Goal: Task Accomplishment & Management: Use online tool/utility

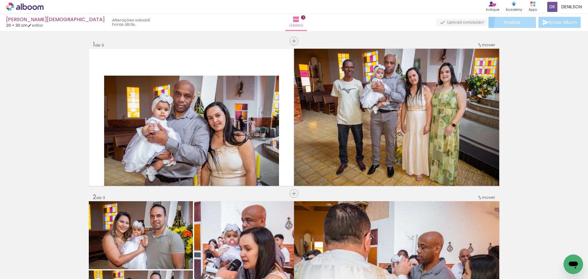
click at [518, 25] on span "Finalizar" at bounding box center [512, 22] width 17 height 4
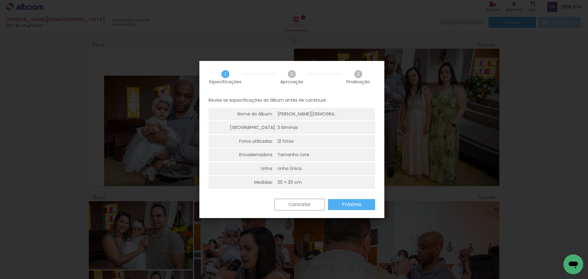
click at [0, 0] on slot "Próximo" at bounding box center [0, 0] width 0 height 0
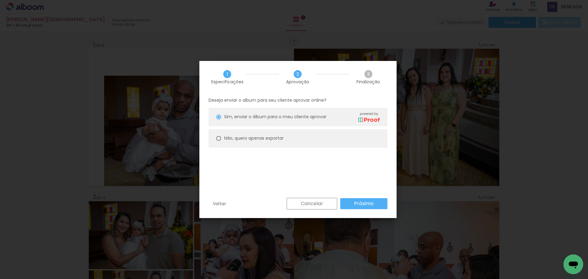
click at [0, 0] on slot "Não, quero apenas exportar" at bounding box center [0, 0] width 0 height 0
type paper-radio-button "on"
drag, startPoint x: 375, startPoint y: 202, endPoint x: 368, endPoint y: 193, distance: 12.0
click at [375, 202] on paper-button "Próximo" at bounding box center [363, 203] width 47 height 11
type input "Alta, 300 DPI"
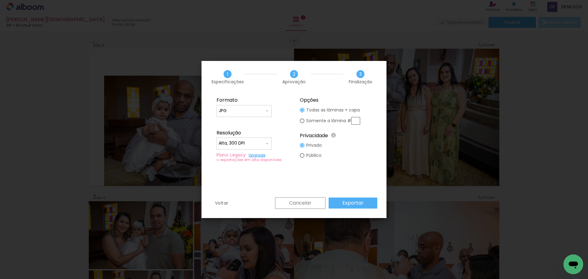
click at [301, 120] on div at bounding box center [302, 121] width 5 height 5
type paper-radio-button "on"
click at [357, 120] on input "text" at bounding box center [355, 121] width 9 height 8
type input "1"
click at [0, 0] on slot "Exportar" at bounding box center [0, 0] width 0 height 0
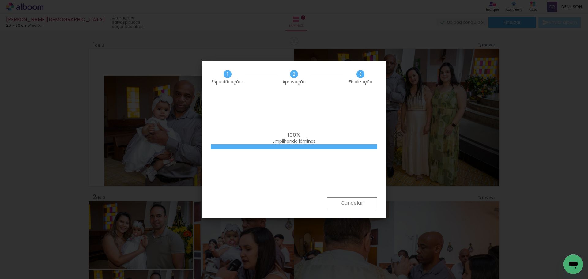
drag, startPoint x: 375, startPoint y: 180, endPoint x: 545, endPoint y: 119, distance: 181.0
click at [545, 119] on iron-overlay-backdrop at bounding box center [294, 139] width 588 height 279
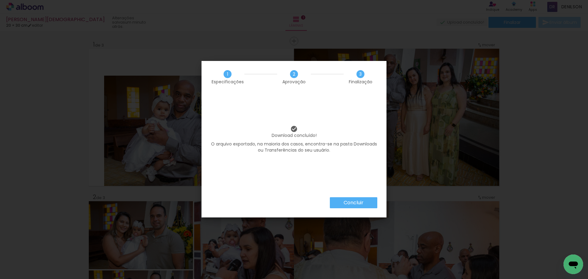
click at [0, 0] on slot "Concluir" at bounding box center [0, 0] width 0 height 0
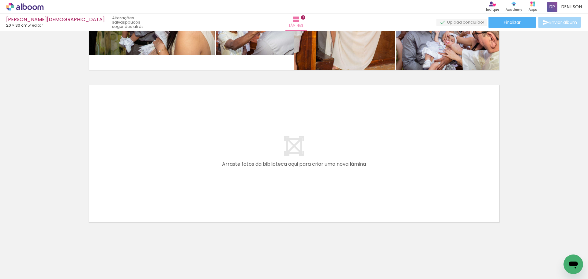
scroll to position [424, 0]
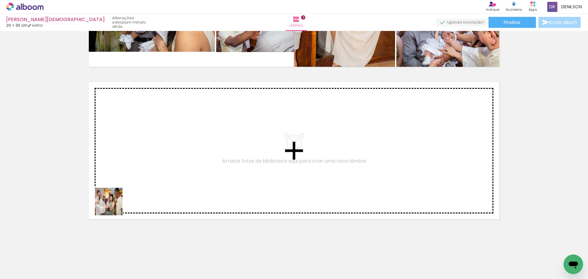
drag, startPoint x: 97, startPoint y: 227, endPoint x: 134, endPoint y: 182, distance: 58.3
click at [134, 182] on quentale-workspace at bounding box center [294, 139] width 588 height 279
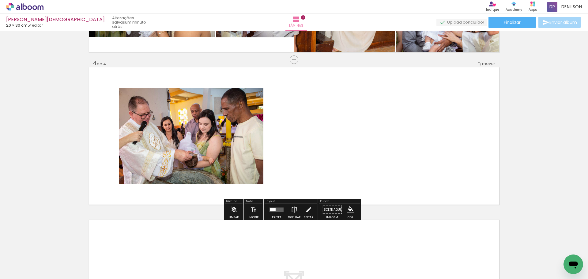
scroll to position [439, 0]
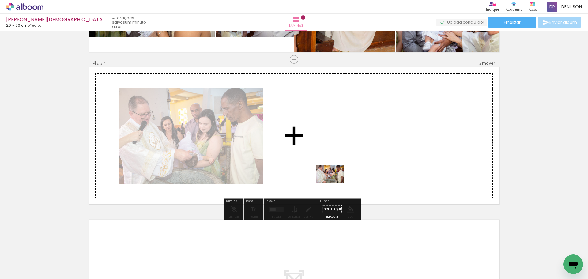
drag, startPoint x: 66, startPoint y: 260, endPoint x: 352, endPoint y: 172, distance: 299.6
click at [352, 172] on quentale-workspace at bounding box center [294, 139] width 588 height 279
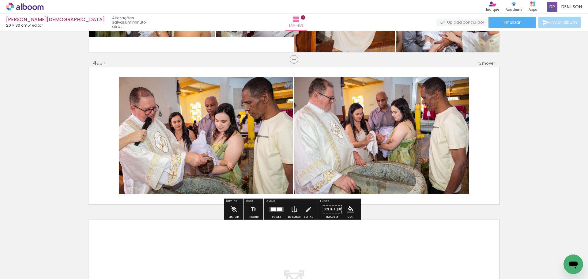
click at [276, 211] on quentale-layouter at bounding box center [277, 209] width 14 height 5
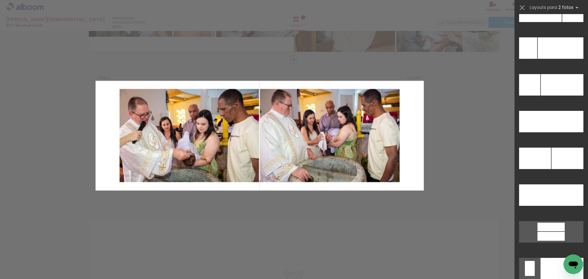
scroll to position [2775, 0]
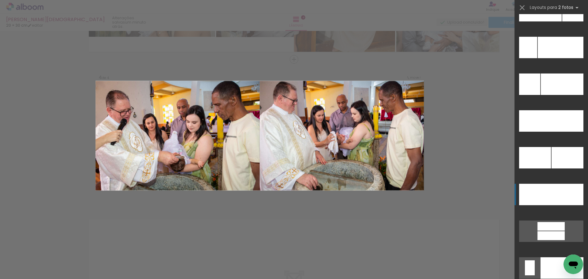
click at [561, 194] on div at bounding box center [567, 194] width 32 height 21
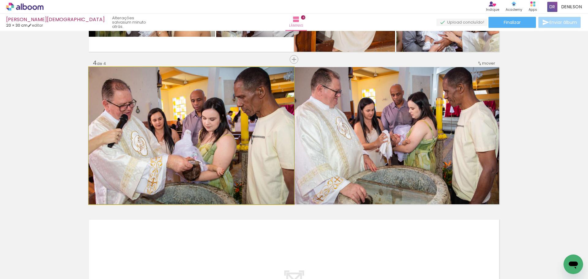
click at [193, 134] on quentale-photo at bounding box center [191, 135] width 205 height 137
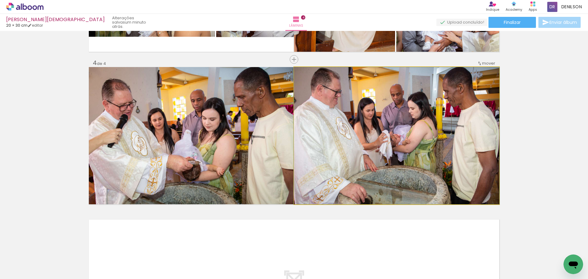
click at [408, 133] on quentale-photo at bounding box center [396, 135] width 205 height 137
click at [405, 133] on quentale-photo at bounding box center [396, 135] width 205 height 137
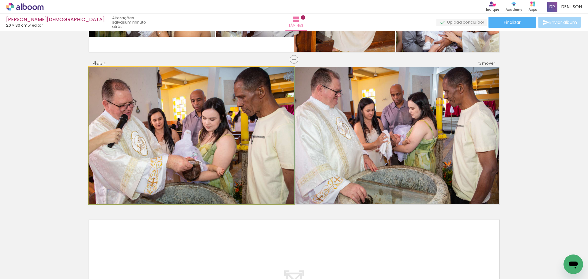
click at [179, 133] on quentale-photo at bounding box center [191, 135] width 205 height 137
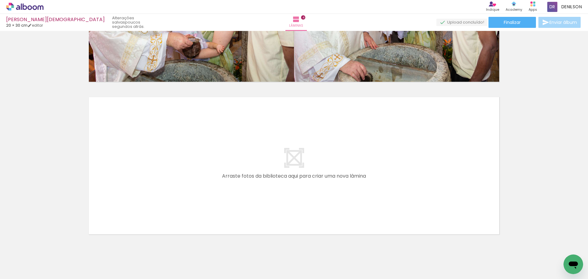
scroll to position [577, 0]
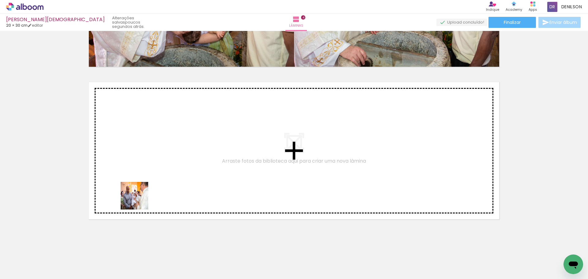
drag, startPoint x: 63, startPoint y: 259, endPoint x: 145, endPoint y: 186, distance: 109.8
click at [145, 186] on quentale-workspace at bounding box center [294, 139] width 588 height 279
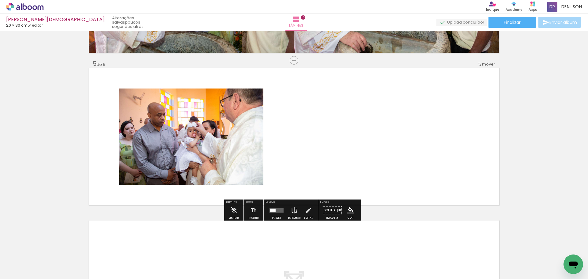
scroll to position [592, 0]
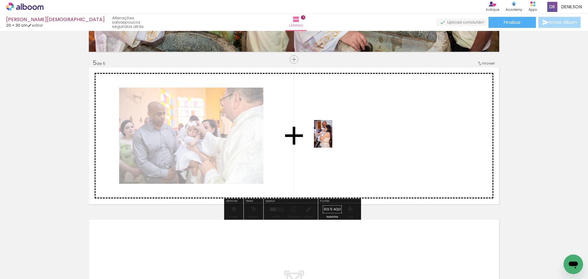
drag, startPoint x: 150, startPoint y: 234, endPoint x: 332, endPoint y: 138, distance: 205.6
click at [332, 138] on quentale-workspace at bounding box center [294, 139] width 588 height 279
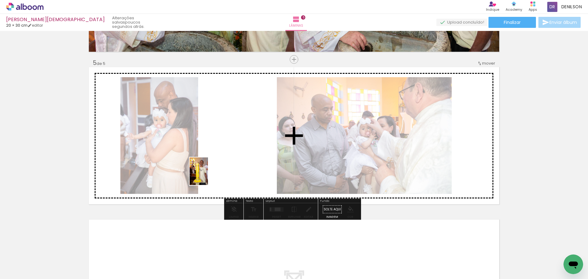
drag, startPoint x: 62, startPoint y: 259, endPoint x: 214, endPoint y: 170, distance: 176.4
click at [214, 170] on quentale-workspace at bounding box center [294, 139] width 588 height 279
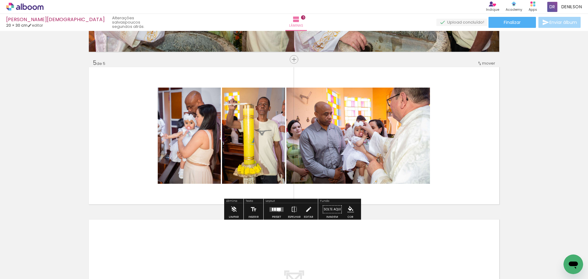
click at [277, 210] on div at bounding box center [279, 209] width 4 height 3
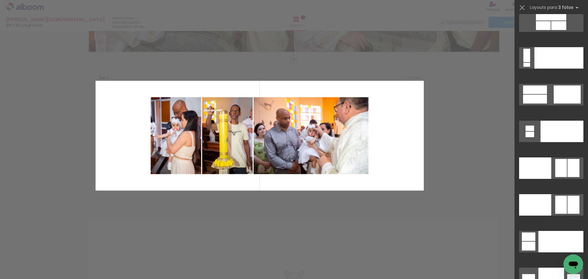
scroll to position [6891, 0]
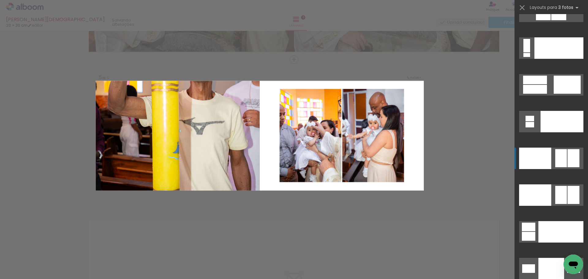
click at [548, 155] on div at bounding box center [535, 158] width 32 height 21
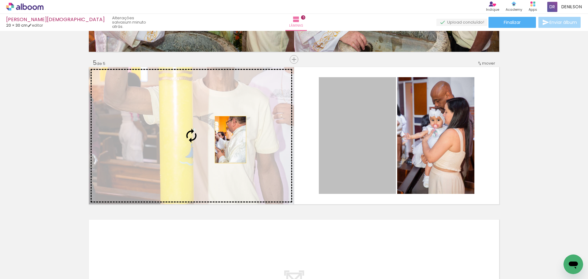
drag, startPoint x: 289, startPoint y: 145, endPoint x: 208, endPoint y: 136, distance: 82.0
click at [0, 0] on slot at bounding box center [0, 0] width 0 height 0
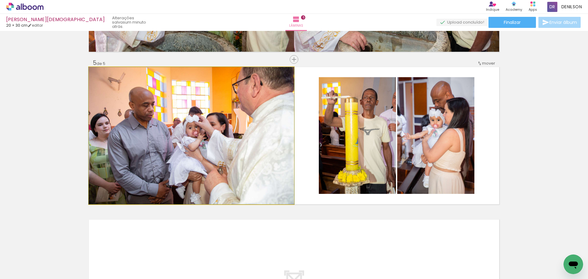
click at [207, 122] on quentale-photo at bounding box center [191, 135] width 205 height 137
click at [215, 123] on quentale-photo at bounding box center [191, 135] width 205 height 137
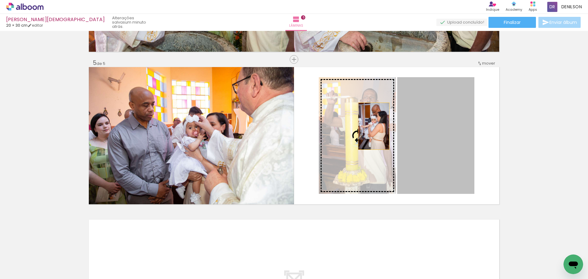
drag, startPoint x: 436, startPoint y: 127, endPoint x: 362, endPoint y: 126, distance: 73.5
click at [0, 0] on slot at bounding box center [0, 0] width 0 height 0
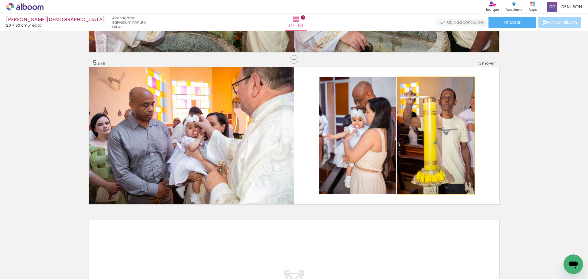
click at [447, 131] on quentale-photo at bounding box center [435, 135] width 77 height 117
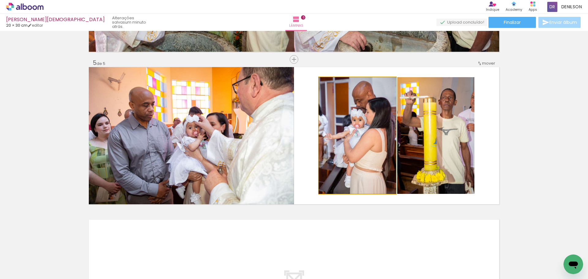
click at [356, 134] on quentale-photo at bounding box center [357, 135] width 77 height 117
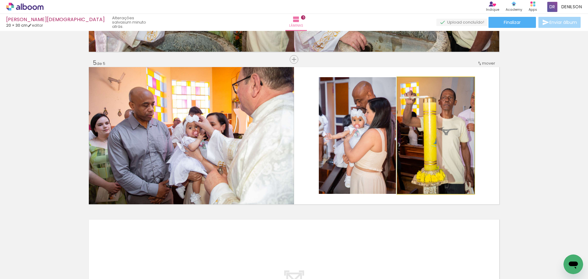
click at [430, 130] on quentale-photo at bounding box center [435, 135] width 77 height 117
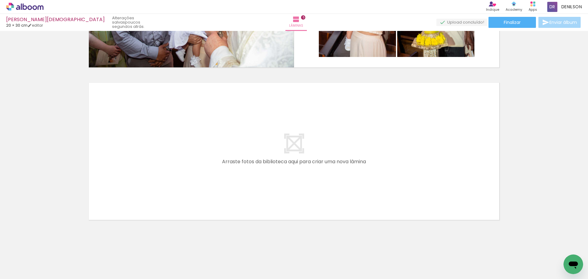
scroll to position [729, 0]
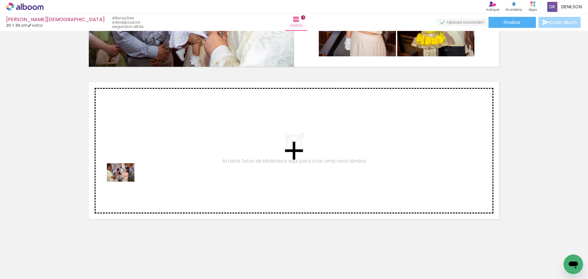
drag, startPoint x: 64, startPoint y: 263, endPoint x: 126, endPoint y: 180, distance: 103.3
click at [126, 180] on quentale-workspace at bounding box center [294, 139] width 588 height 279
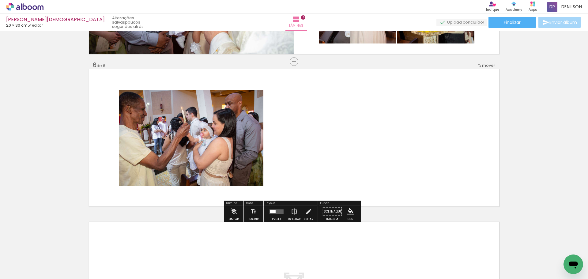
scroll to position [744, 0]
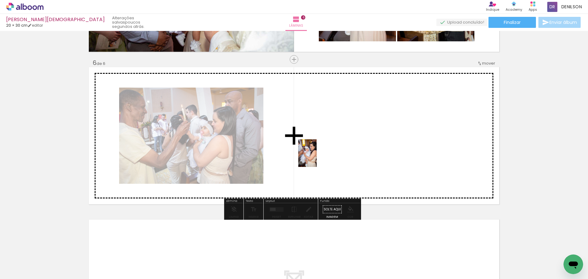
drag, startPoint x: 67, startPoint y: 258, endPoint x: 317, endPoint y: 158, distance: 268.6
click at [317, 158] on quentale-workspace at bounding box center [294, 139] width 588 height 279
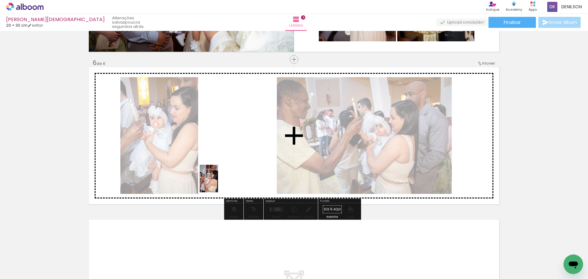
drag, startPoint x: 66, startPoint y: 260, endPoint x: 219, endPoint y: 182, distance: 171.0
click at [219, 182] on quentale-workspace at bounding box center [294, 139] width 588 height 279
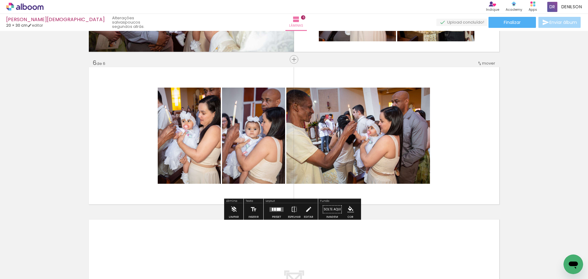
click at [274, 208] on div at bounding box center [275, 209] width 2 height 3
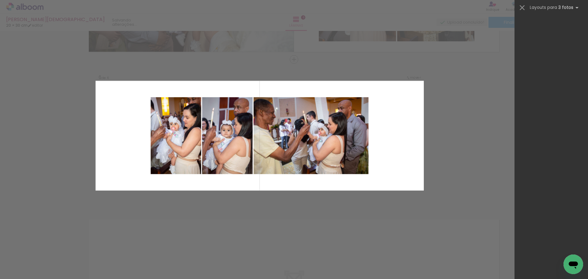
scroll to position [0, 0]
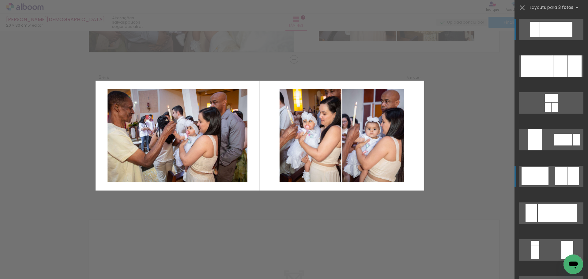
click at [569, 174] on div at bounding box center [574, 176] width 12 height 18
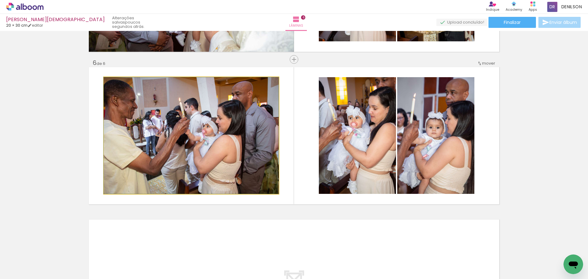
click at [223, 144] on quentale-photo at bounding box center [191, 135] width 175 height 117
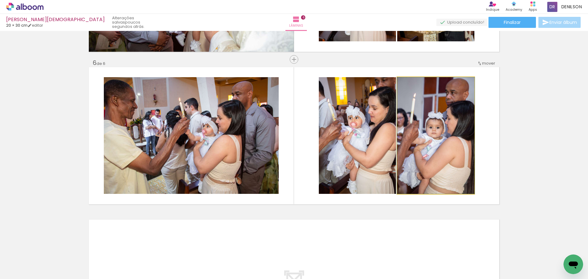
click at [458, 141] on quentale-photo at bounding box center [435, 135] width 77 height 117
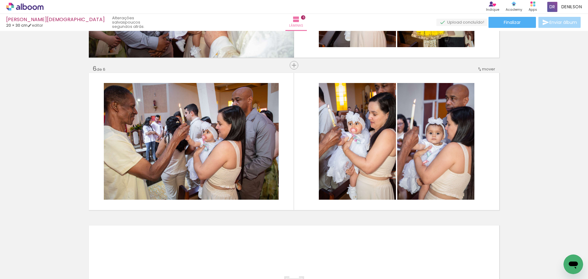
scroll to position [744, 0]
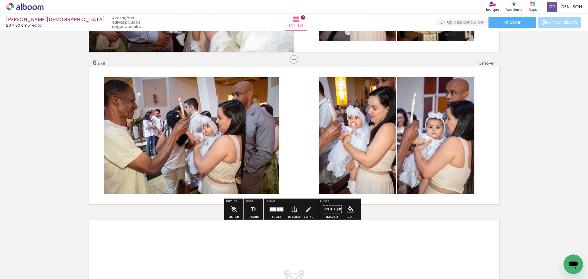
drag, startPoint x: 277, startPoint y: 208, endPoint x: 287, endPoint y: 199, distance: 13.2
click at [277, 208] on div at bounding box center [278, 209] width 3 height 4
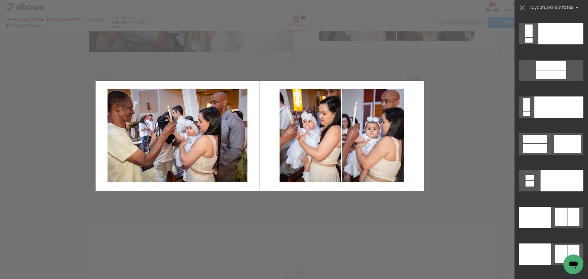
scroll to position [6890, 0]
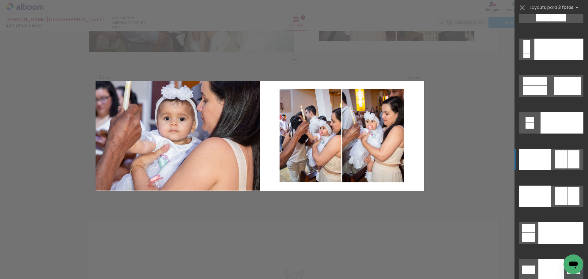
click at [559, 158] on div at bounding box center [561, 159] width 12 height 18
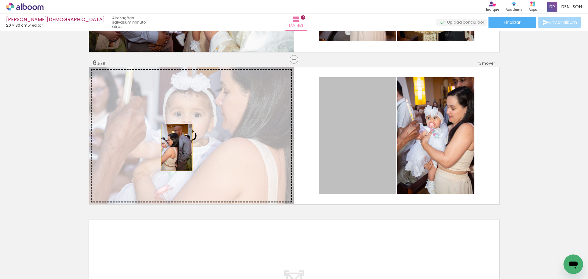
drag, startPoint x: 368, startPoint y: 147, endPoint x: 175, endPoint y: 147, distance: 193.9
click at [0, 0] on slot at bounding box center [0, 0] width 0 height 0
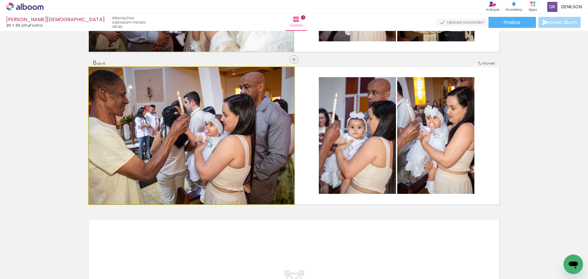
drag, startPoint x: 185, startPoint y: 141, endPoint x: 189, endPoint y: 141, distance: 3.4
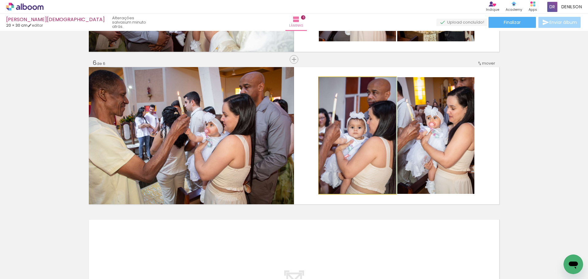
drag, startPoint x: 368, startPoint y: 149, endPoint x: 372, endPoint y: 148, distance: 4.0
click at [368, 149] on quentale-photo at bounding box center [357, 135] width 77 height 117
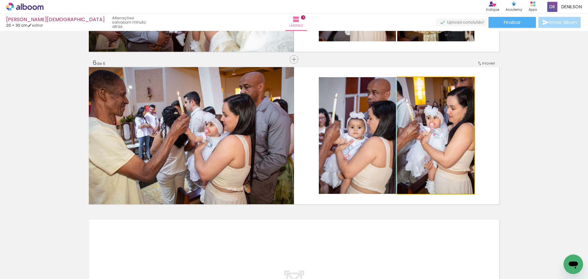
click at [446, 147] on quentale-photo at bounding box center [435, 135] width 77 height 117
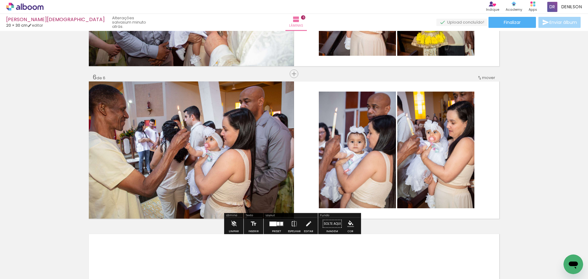
scroll to position [744, 0]
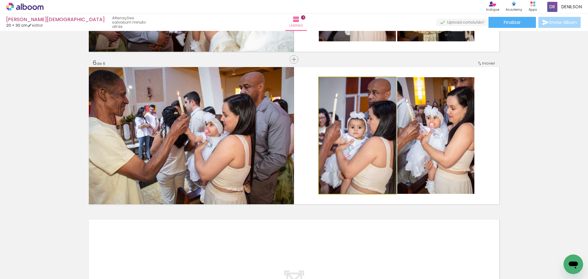
drag, startPoint x: 365, startPoint y: 138, endPoint x: 424, endPoint y: 140, distance: 58.8
click at [0, 0] on slot at bounding box center [0, 0] width 0 height 0
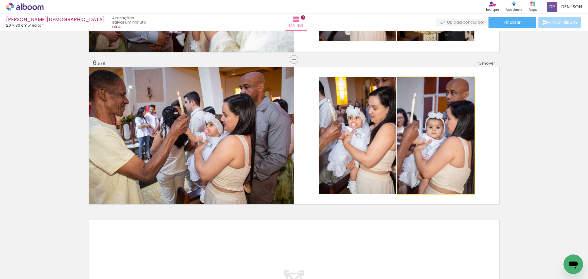
click at [409, 136] on quentale-photo at bounding box center [435, 135] width 77 height 117
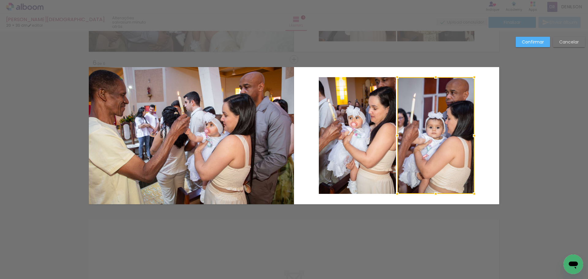
click at [368, 137] on quentale-photo at bounding box center [357, 135] width 77 height 117
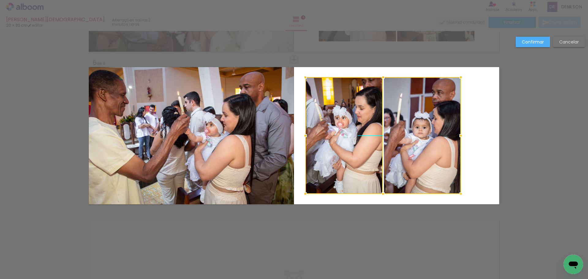
drag, startPoint x: 421, startPoint y: 137, endPoint x: 407, endPoint y: 137, distance: 13.5
click at [407, 137] on div at bounding box center [383, 135] width 156 height 117
click at [0, 0] on slot "Confirmar" at bounding box center [0, 0] width 0 height 0
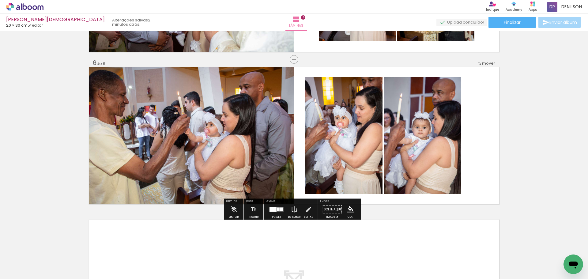
click at [390, 138] on quentale-photo at bounding box center [422, 135] width 77 height 117
click at [421, 134] on quentale-photo at bounding box center [422, 135] width 77 height 117
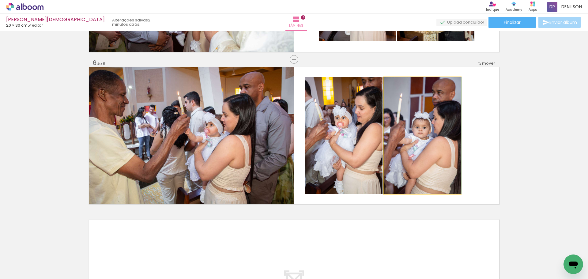
click at [421, 134] on quentale-photo at bounding box center [422, 135] width 77 height 117
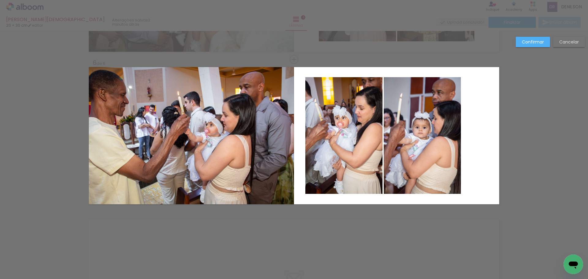
click at [423, 134] on quentale-photo at bounding box center [422, 135] width 77 height 117
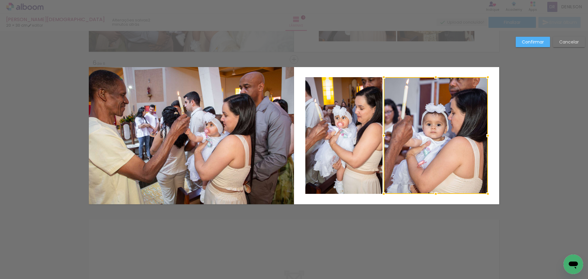
drag, startPoint x: 459, startPoint y: 137, endPoint x: 486, endPoint y: 136, distance: 27.0
click at [486, 136] on div at bounding box center [488, 136] width 12 height 12
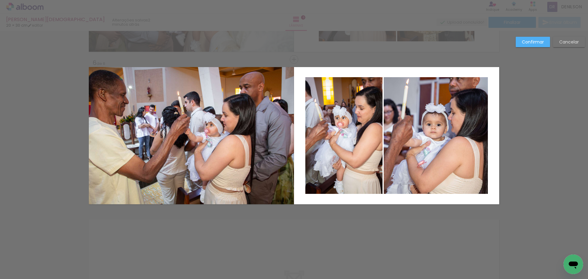
click at [352, 138] on quentale-photo at bounding box center [343, 135] width 77 height 117
click at [421, 140] on quentale-photo at bounding box center [436, 135] width 104 height 117
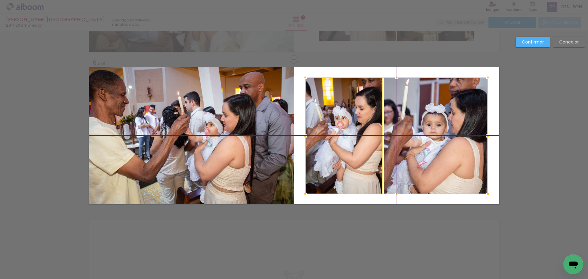
click at [403, 138] on div at bounding box center [396, 135] width 183 height 117
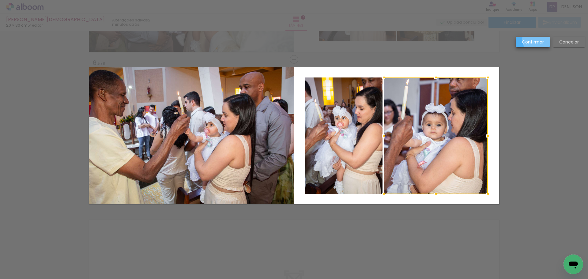
click at [0, 0] on slot "Confirmar" at bounding box center [0, 0] width 0 height 0
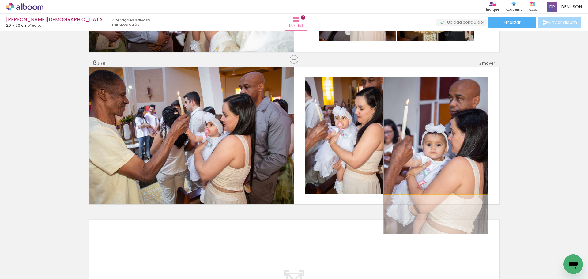
drag, startPoint x: 459, startPoint y: 127, endPoint x: 459, endPoint y: 148, distance: 20.8
click at [460, 137] on quentale-photo at bounding box center [436, 135] width 104 height 117
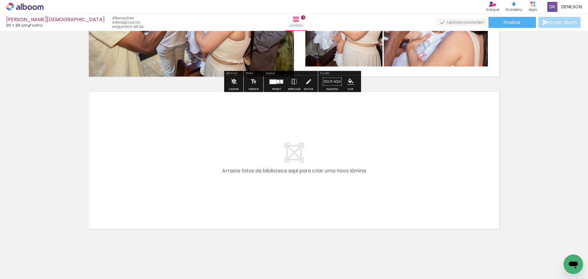
scroll to position [882, 0]
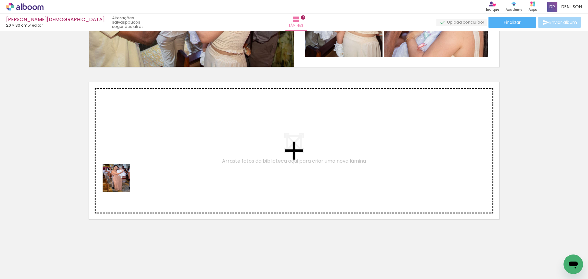
drag, startPoint x: 67, startPoint y: 254, endPoint x: 126, endPoint y: 169, distance: 103.1
click at [126, 169] on quentale-workspace at bounding box center [294, 139] width 588 height 279
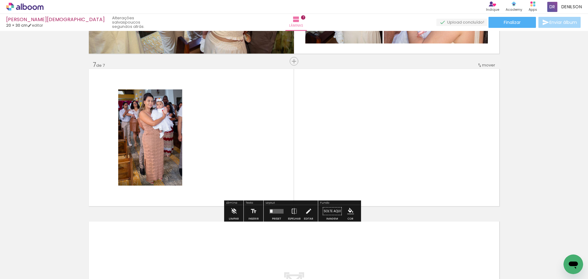
scroll to position [897, 0]
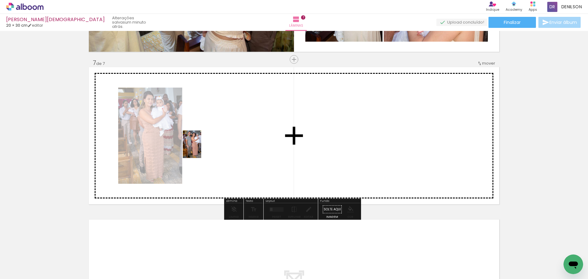
drag, startPoint x: 67, startPoint y: 256, endPoint x: 205, endPoint y: 146, distance: 176.1
click at [205, 146] on quentale-workspace at bounding box center [294, 139] width 588 height 279
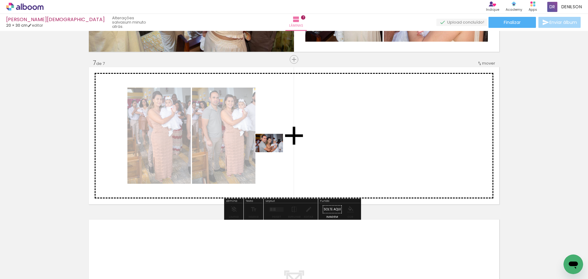
drag, startPoint x: 75, startPoint y: 259, endPoint x: 274, endPoint y: 152, distance: 225.7
click at [274, 152] on quentale-workspace at bounding box center [294, 139] width 588 height 279
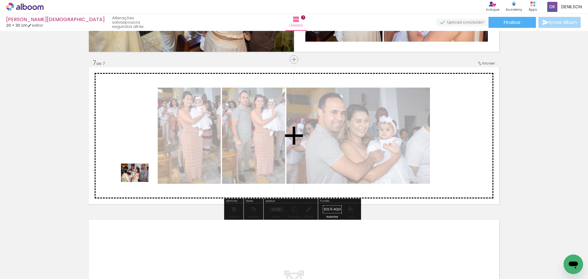
drag, startPoint x: 89, startPoint y: 239, endPoint x: 139, endPoint y: 182, distance: 76.6
click at [139, 182] on quentale-workspace at bounding box center [294, 139] width 588 height 279
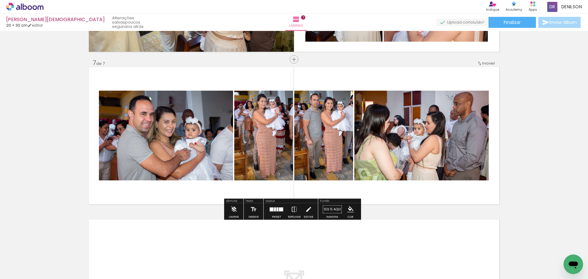
scroll to position [6890, 0]
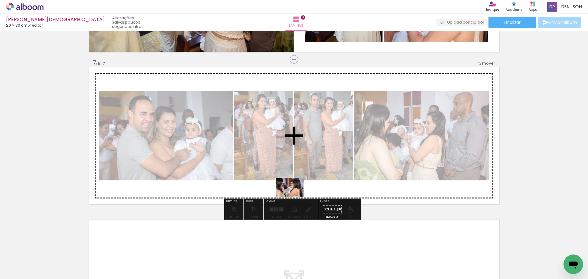
drag, startPoint x: 75, startPoint y: 260, endPoint x: 294, endPoint y: 197, distance: 228.4
click at [294, 197] on quentale-workspace at bounding box center [294, 139] width 588 height 279
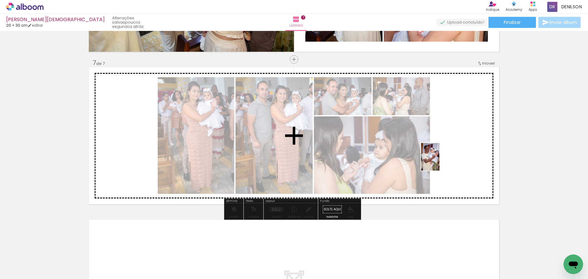
drag, startPoint x: 62, startPoint y: 259, endPoint x: 443, endPoint y: 160, distance: 393.6
click at [443, 160] on quentale-workspace at bounding box center [294, 139] width 588 height 279
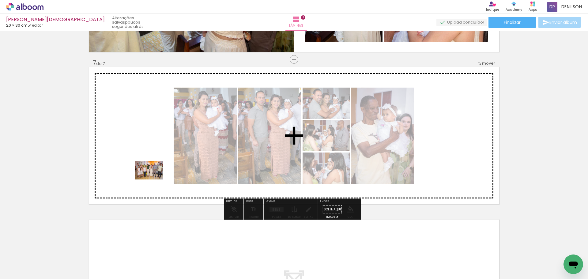
drag, startPoint x: 134, startPoint y: 264, endPoint x: 153, endPoint y: 179, distance: 86.5
click at [153, 179] on quentale-workspace at bounding box center [294, 139] width 588 height 279
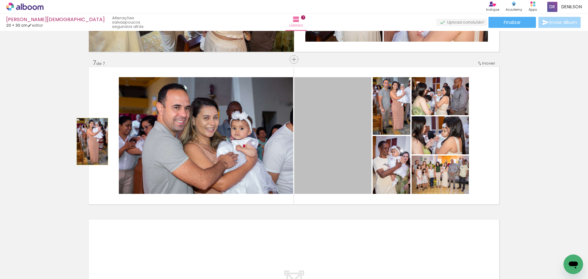
drag, startPoint x: 331, startPoint y: 126, endPoint x: 88, endPoint y: 142, distance: 243.7
click at [89, 142] on quentale-layouter at bounding box center [294, 135] width 410 height 137
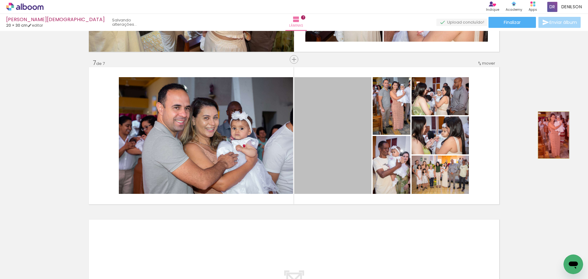
drag, startPoint x: 349, startPoint y: 137, endPoint x: 551, endPoint y: 135, distance: 202.5
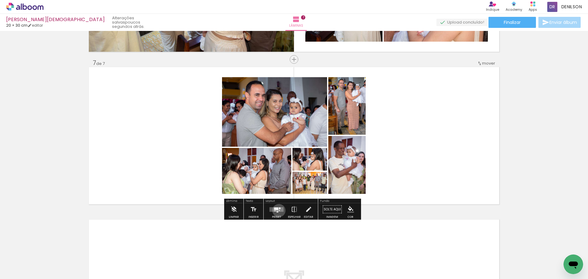
click at [279, 210] on div at bounding box center [279, 211] width 1 height 2
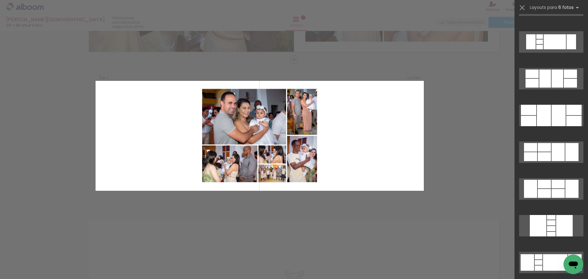
scroll to position [2267, 0]
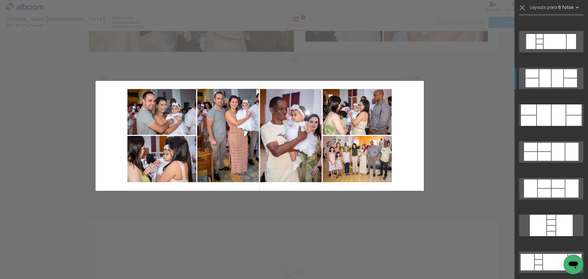
click at [557, 79] on div at bounding box center [558, 78] width 12 height 18
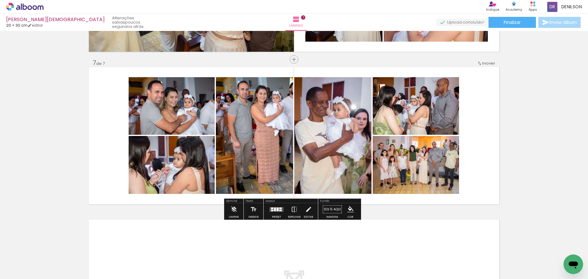
click at [277, 210] on div at bounding box center [278, 209] width 2 height 4
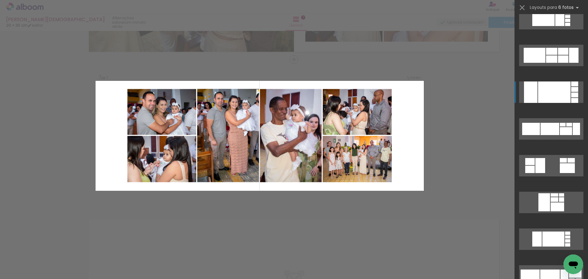
scroll to position [4277, 0]
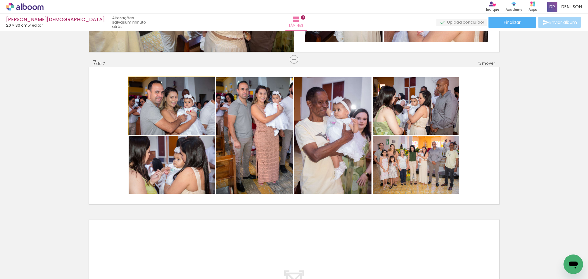
click at [189, 115] on quentale-photo at bounding box center [172, 106] width 86 height 58
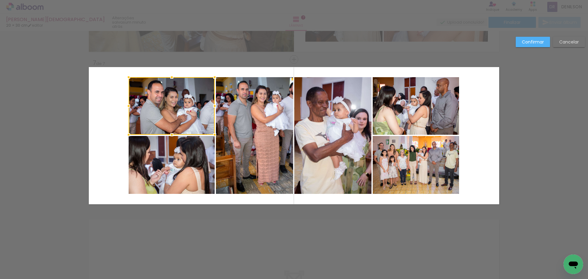
click at [192, 155] on quentale-photo at bounding box center [172, 165] width 86 height 58
click at [254, 142] on quentale-photo at bounding box center [254, 135] width 77 height 117
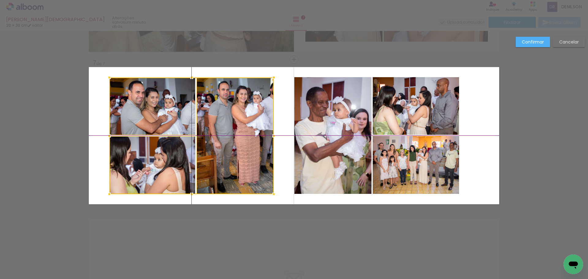
drag, startPoint x: 255, startPoint y: 136, endPoint x: 235, endPoint y: 135, distance: 20.3
click at [235, 135] on div at bounding box center [191, 135] width 164 height 117
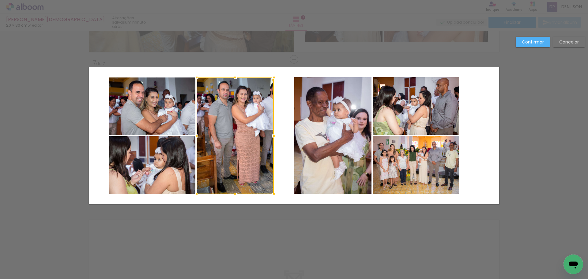
click at [349, 127] on quentale-photo at bounding box center [332, 135] width 77 height 117
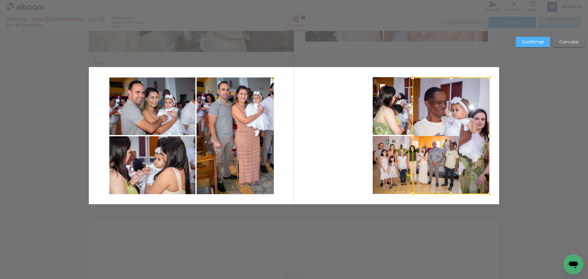
drag, startPoint x: 338, startPoint y: 130, endPoint x: 457, endPoint y: 128, distance: 118.3
click at [457, 128] on div at bounding box center [451, 135] width 77 height 117
click at [390, 118] on div at bounding box center [416, 106] width 86 height 58
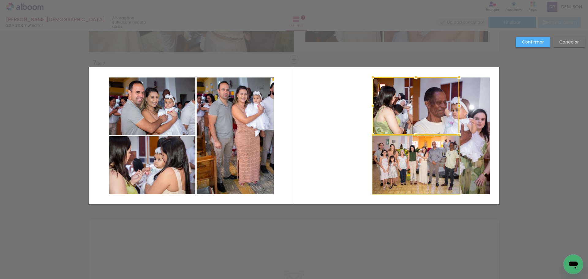
click at [391, 145] on quentale-photo at bounding box center [416, 165] width 86 height 58
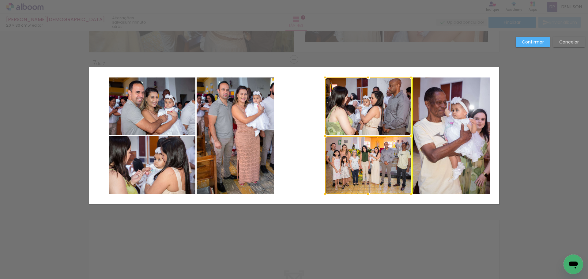
drag, startPoint x: 420, startPoint y: 136, endPoint x: 372, endPoint y: 136, distance: 47.5
click at [372, 136] on div at bounding box center [368, 135] width 86 height 117
click at [387, 116] on div at bounding box center [368, 135] width 86 height 117
click at [383, 119] on quentale-photo at bounding box center [368, 106] width 86 height 58
click at [449, 126] on quentale-photo at bounding box center [451, 135] width 77 height 117
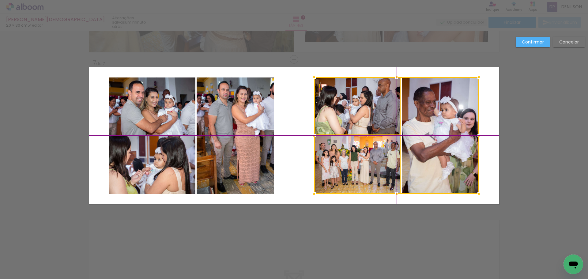
drag, startPoint x: 437, startPoint y: 131, endPoint x: 426, endPoint y: 131, distance: 11.0
click at [426, 131] on div at bounding box center [396, 135] width 165 height 117
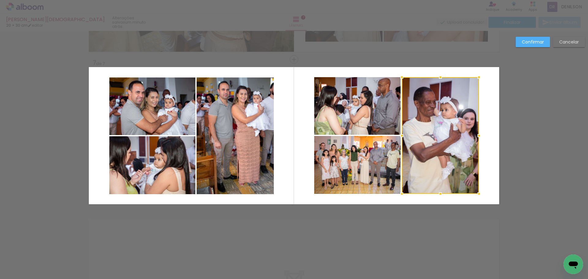
click at [0, 0] on slot "Confirmar" at bounding box center [0, 0] width 0 height 0
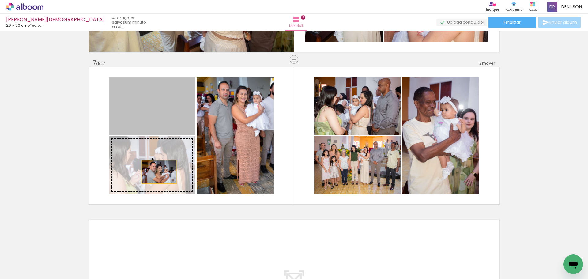
drag, startPoint x: 157, startPoint y: 105, endPoint x: 156, endPoint y: 172, distance: 67.4
click at [0, 0] on slot at bounding box center [0, 0] width 0 height 0
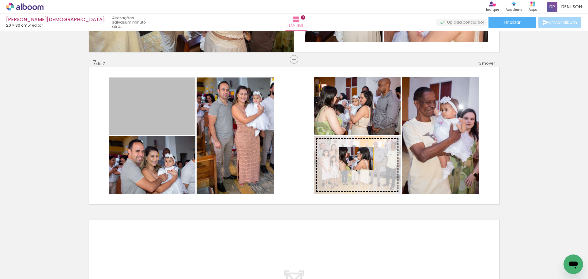
drag, startPoint x: 151, startPoint y: 109, endPoint x: 354, endPoint y: 158, distance: 208.7
click at [0, 0] on slot at bounding box center [0, 0] width 0 height 0
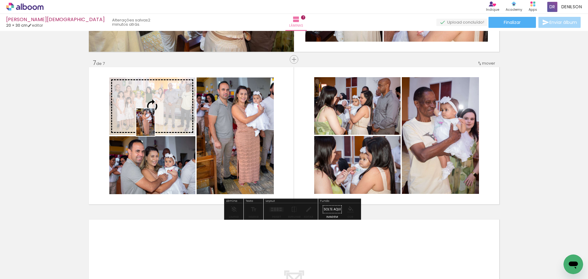
drag, startPoint x: 66, startPoint y: 257, endPoint x: 155, endPoint y: 127, distance: 157.8
click at [155, 127] on quentale-workspace at bounding box center [294, 139] width 588 height 279
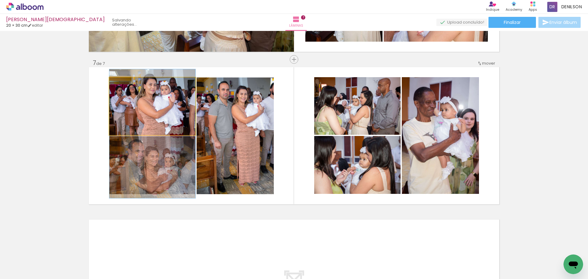
drag, startPoint x: 164, startPoint y: 96, endPoint x: 163, endPoint y: 124, distance: 27.6
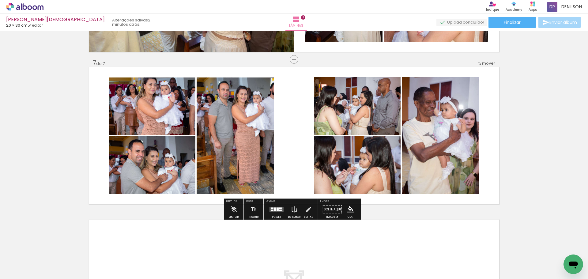
click at [171, 159] on paper-item at bounding box center [171, 161] width 11 height 4
click at [168, 152] on paper-item at bounding box center [171, 153] width 11 height 4
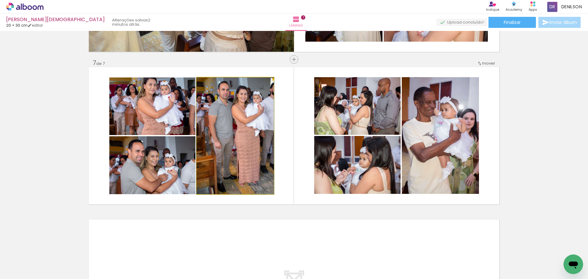
click at [252, 116] on quentale-photo at bounding box center [235, 135] width 77 height 117
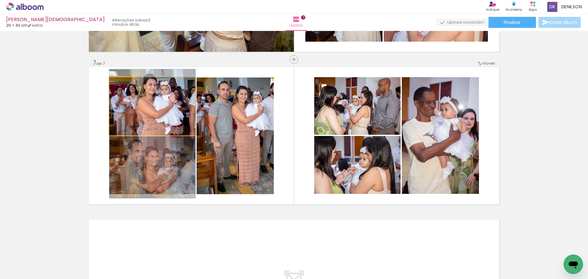
click at [158, 102] on quentale-photo at bounding box center [152, 106] width 86 height 58
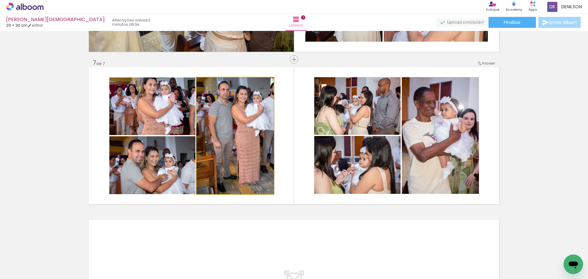
click at [247, 118] on quentale-photo at bounding box center [235, 135] width 77 height 117
click at [240, 116] on quentale-photo at bounding box center [235, 135] width 77 height 117
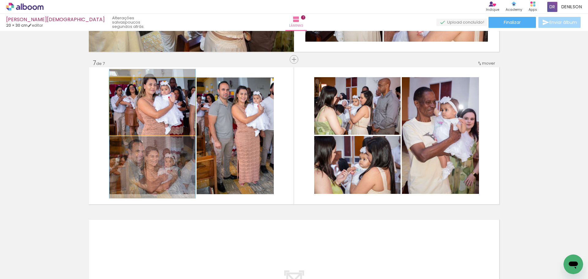
click at [173, 100] on quentale-photo at bounding box center [152, 106] width 86 height 58
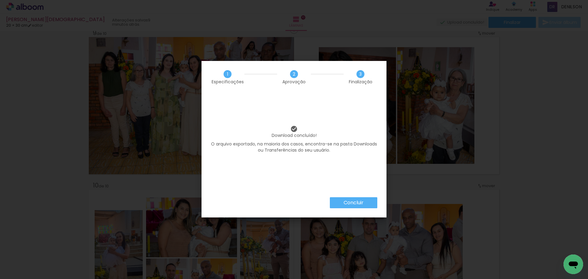
scroll to position [515, 0]
click at [365, 203] on paper-button "Concluir" at bounding box center [353, 203] width 47 height 11
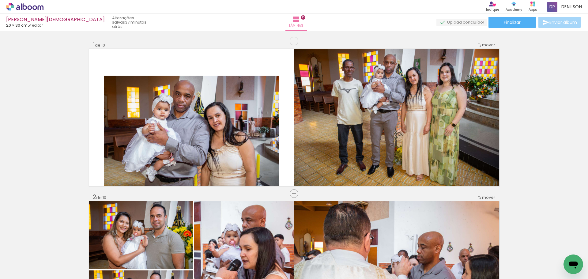
scroll to position [515, 0]
